Goal: Task Accomplishment & Management: Use online tool/utility

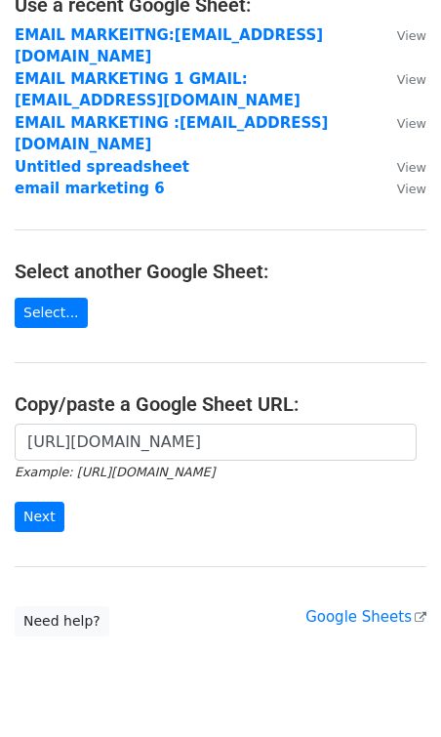
scroll to position [161, 0]
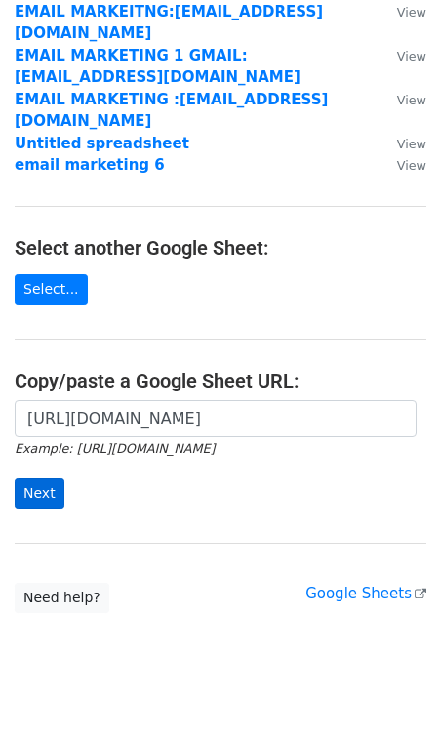
type input "[URL][DOMAIN_NAME]"
click at [38, 478] on input "Next" at bounding box center [40, 493] width 50 height 30
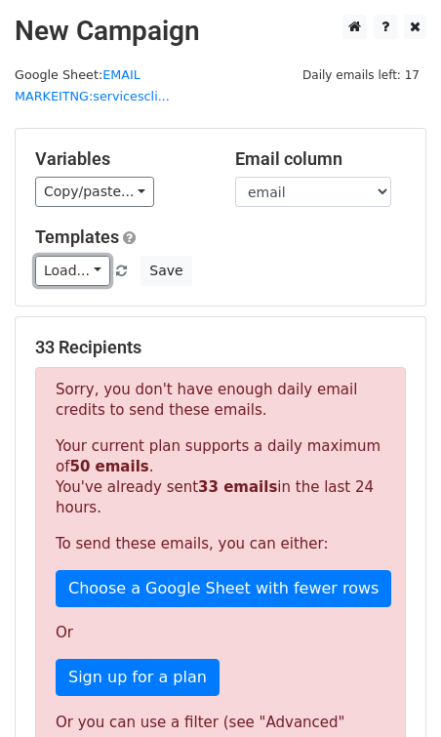
click at [67, 256] on link "Load..." at bounding box center [72, 271] width 75 height 30
click at [92, 298] on link "dm 1" at bounding box center [113, 313] width 154 height 31
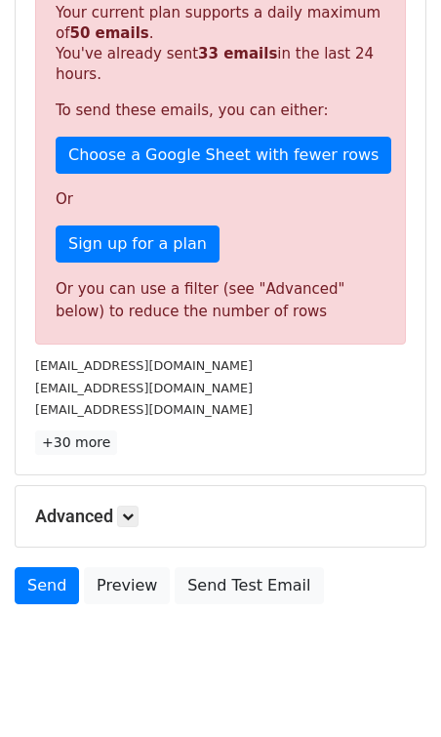
scroll to position [444, 0]
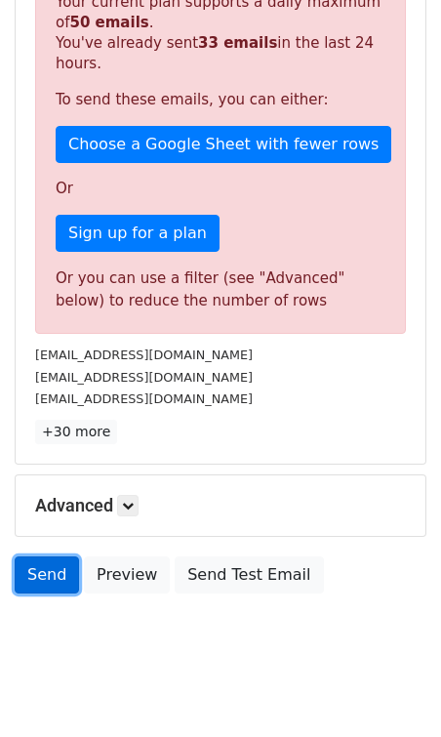
click at [52, 559] on link "Send" at bounding box center [47, 575] width 64 height 37
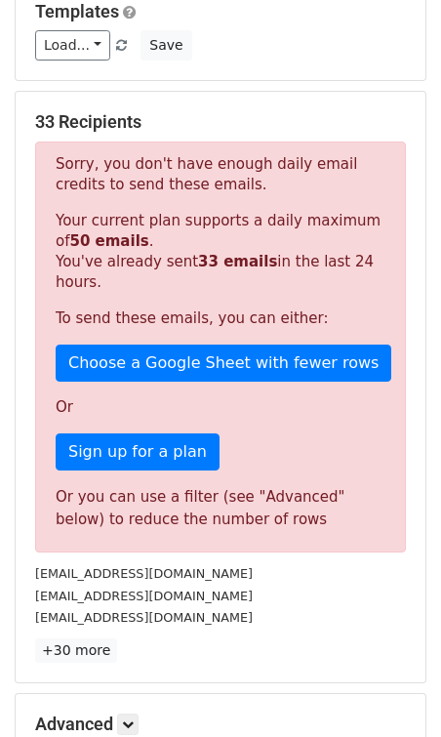
scroll to position [0, 0]
